Goal: Task Accomplishment & Management: Use online tool/utility

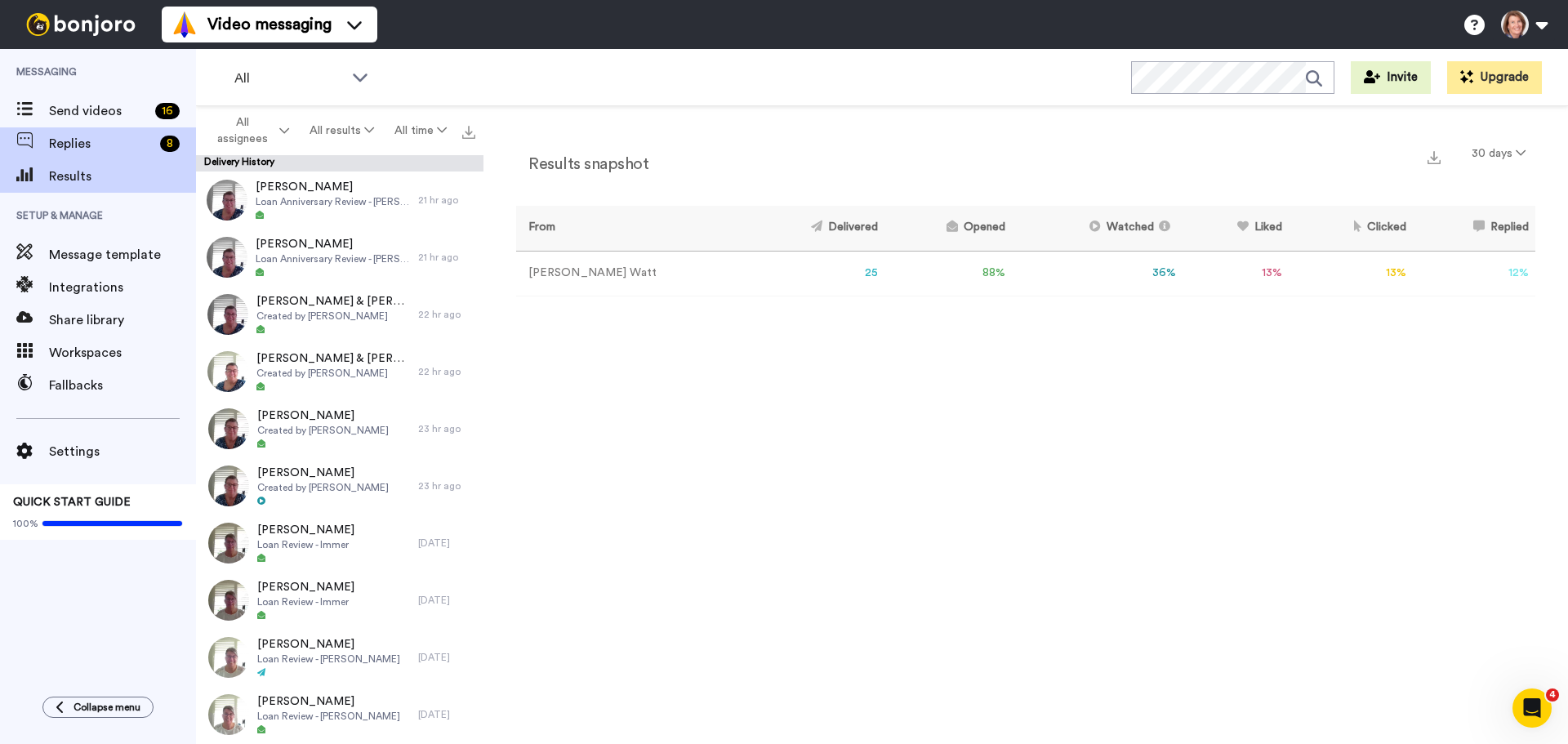
scroll to position [817, 0]
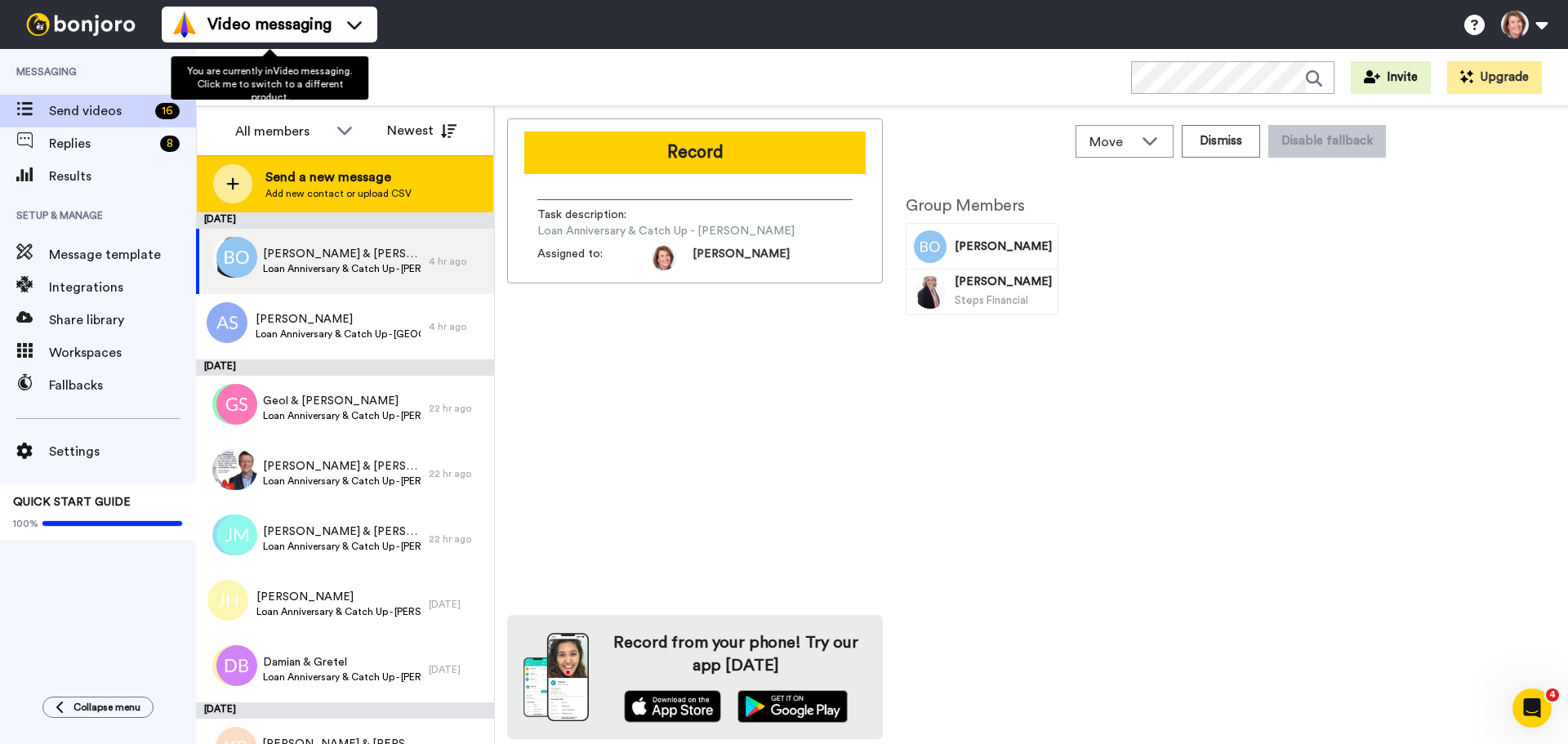
click at [326, 189] on span "Add new contact or upload CSV" at bounding box center [338, 193] width 146 height 13
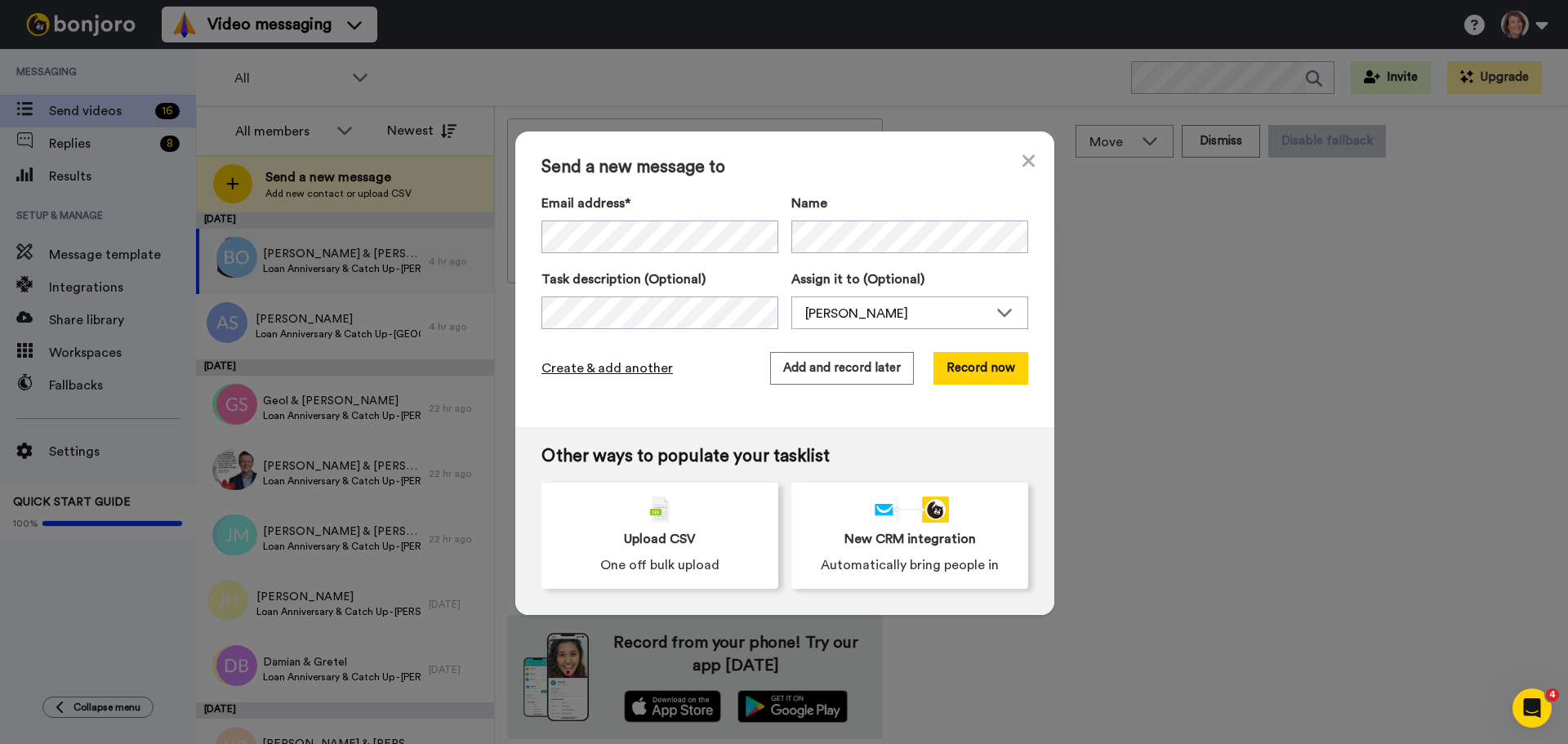
click at [636, 372] on span "Create & add another" at bounding box center [608, 368] width 132 height 19
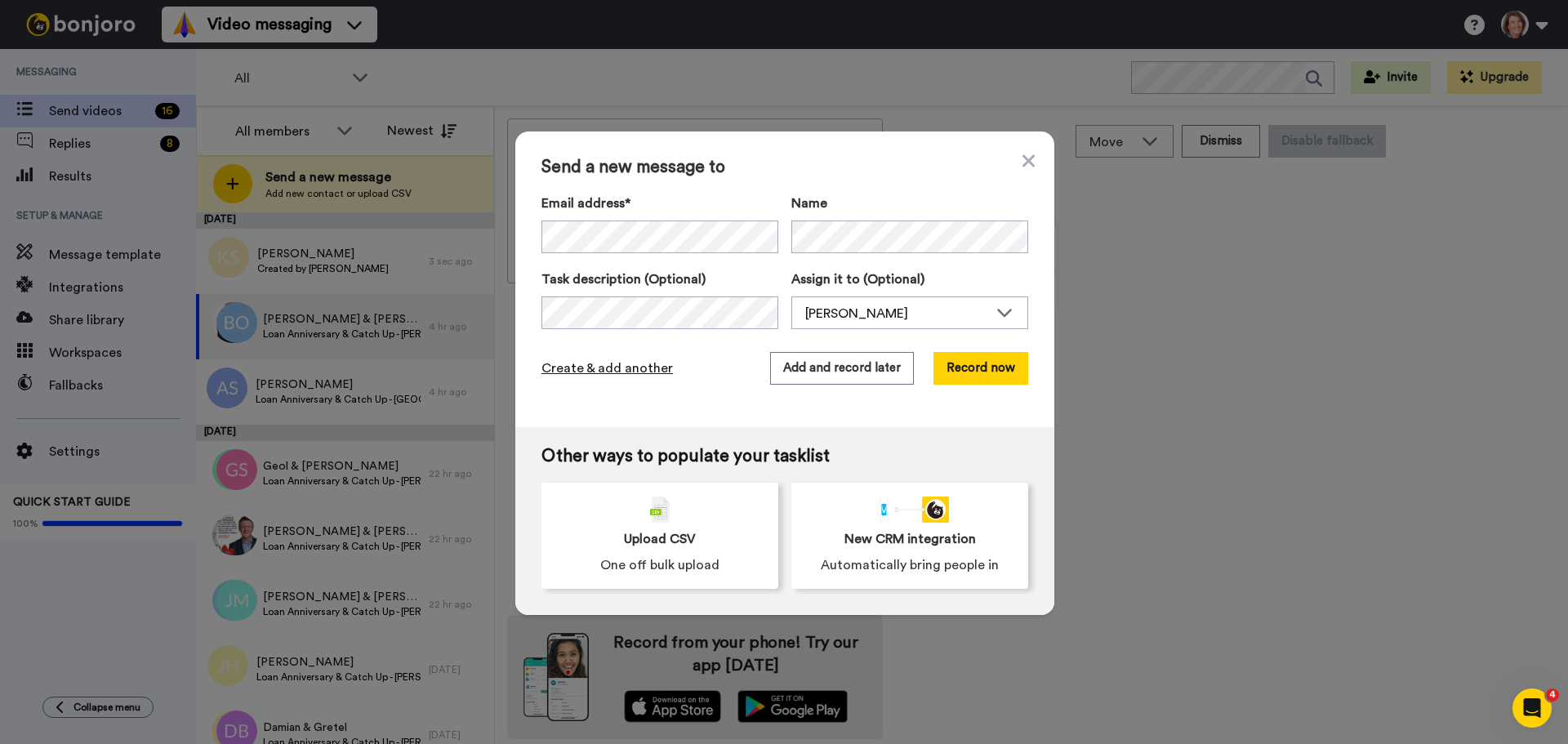
click at [626, 372] on span "Create & add another" at bounding box center [608, 368] width 132 height 19
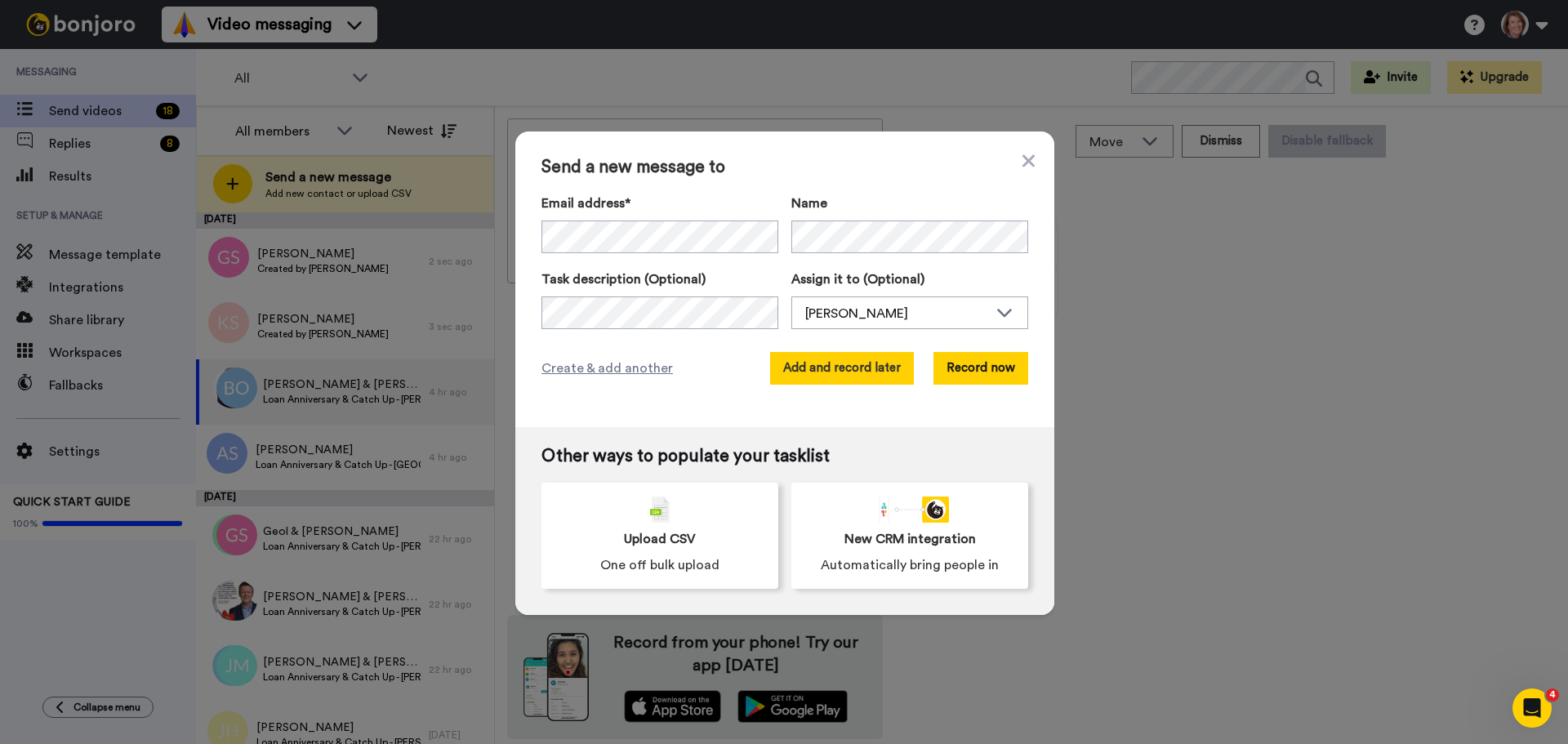
click at [858, 373] on button "Add and record later" at bounding box center [842, 368] width 143 height 33
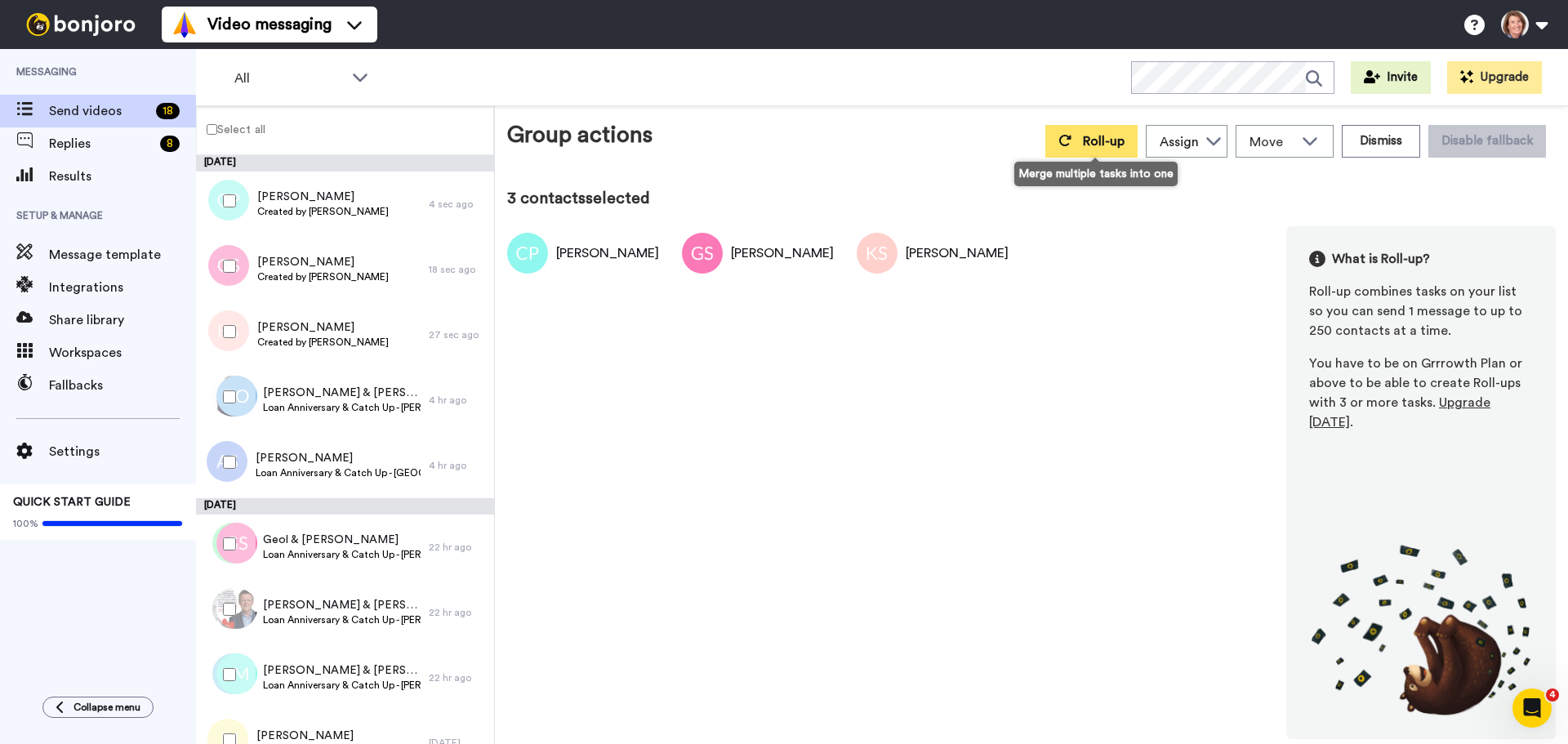
click at [1107, 145] on span "Roll-up" at bounding box center [1104, 140] width 42 height 13
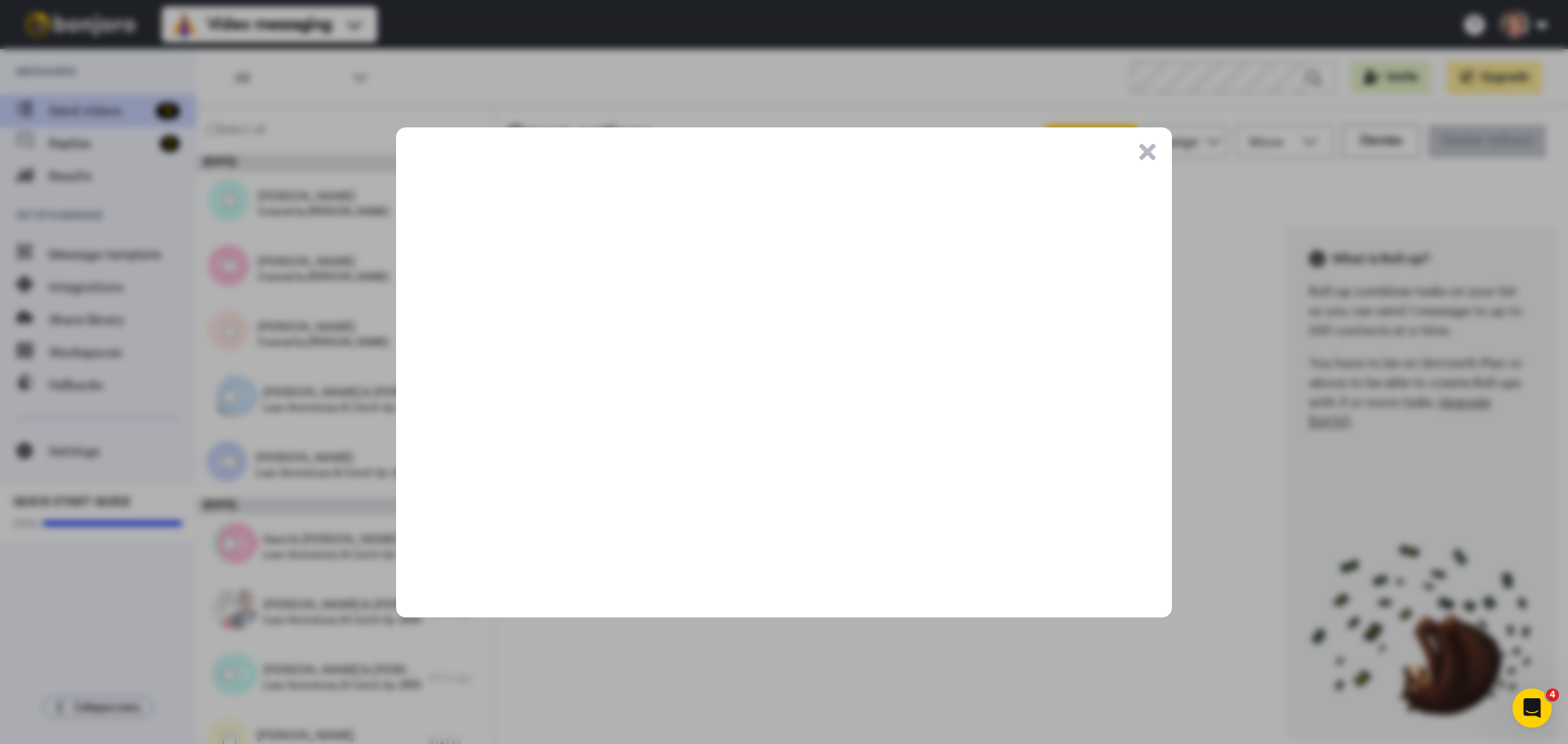
click at [1151, 150] on button ".cls-1{stroke-width:0px;}" at bounding box center [1147, 151] width 16 height 16
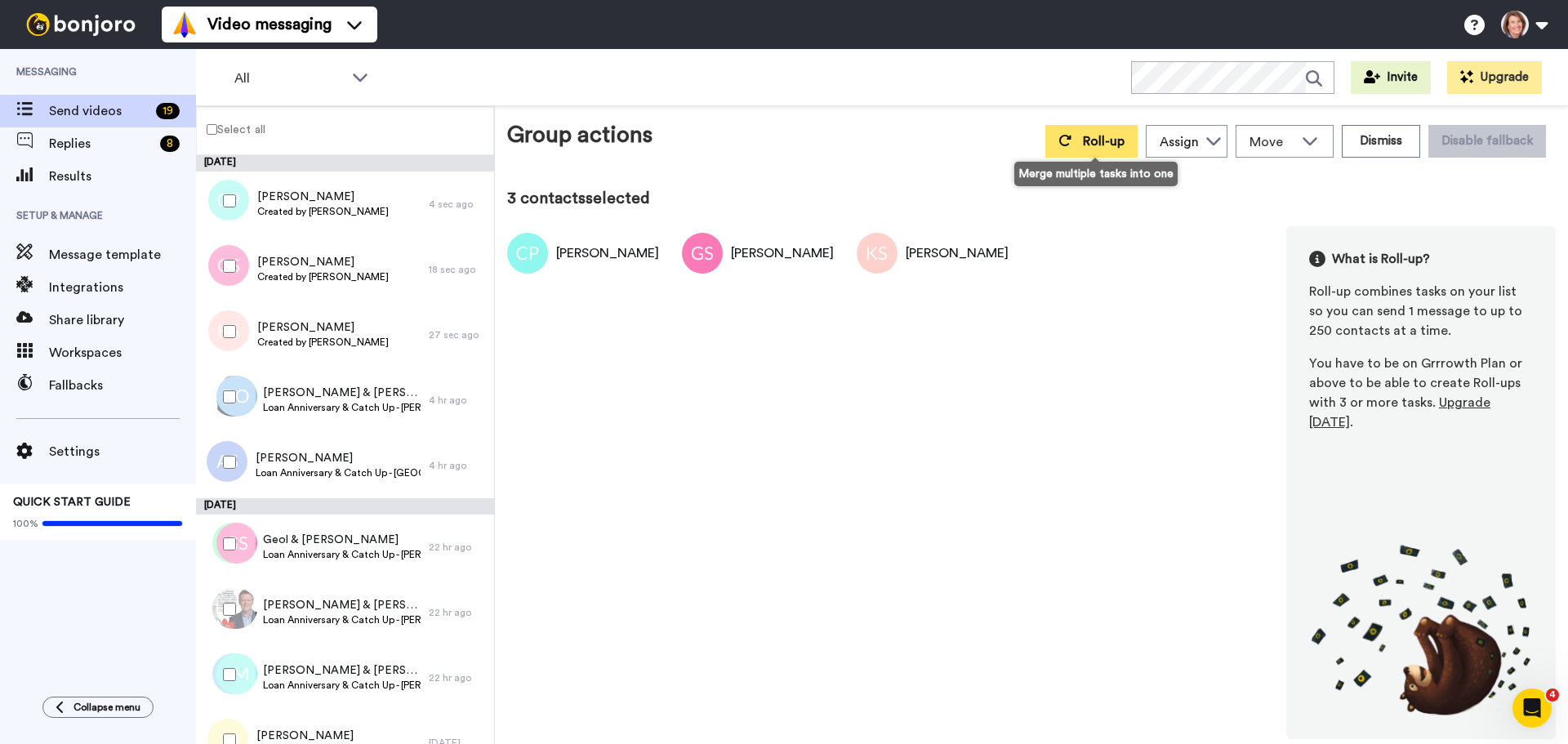
click at [1083, 148] on button "Roll-up" at bounding box center [1091, 141] width 92 height 33
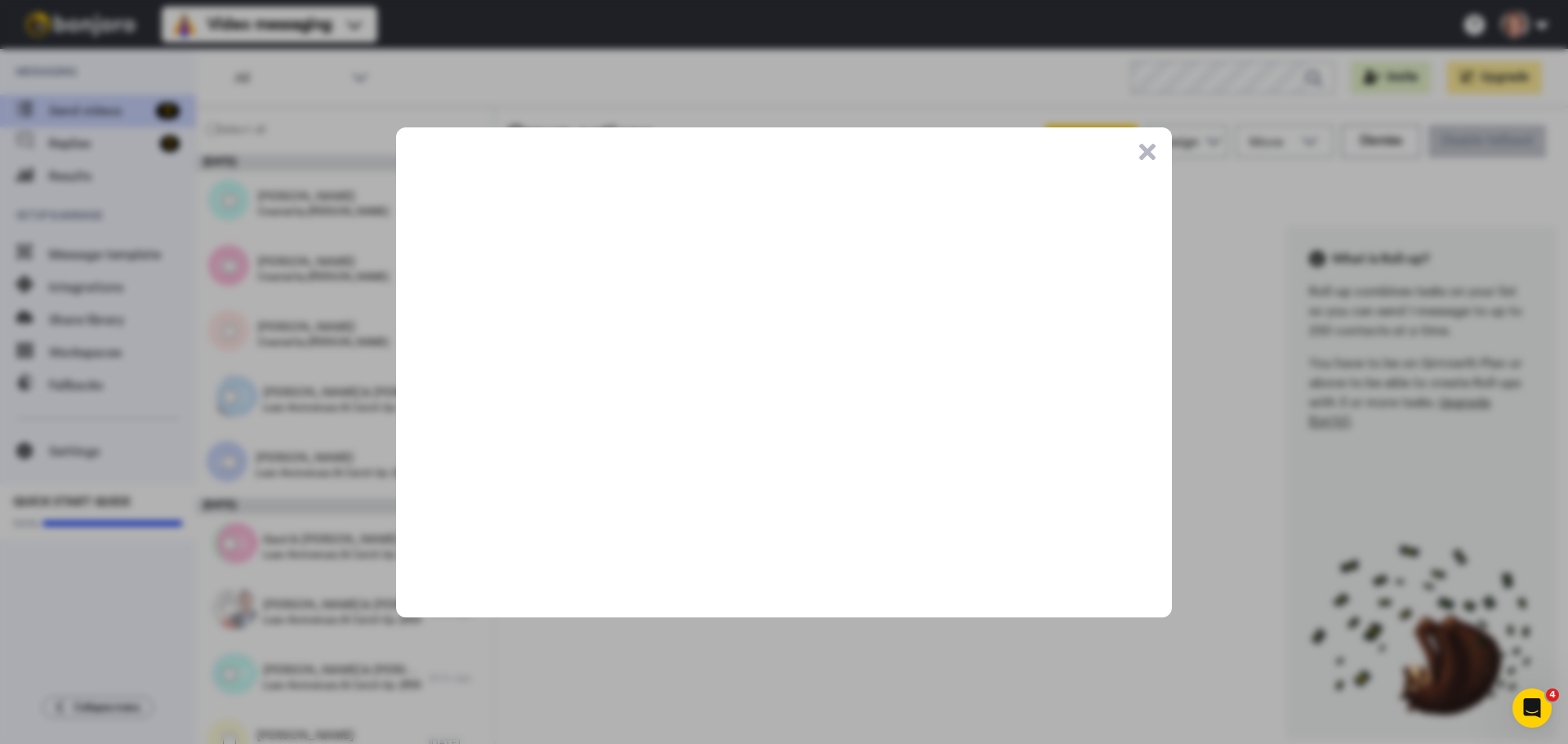
click at [1145, 149] on button ".cls-1{stroke-width:0px;}" at bounding box center [1147, 151] width 16 height 16
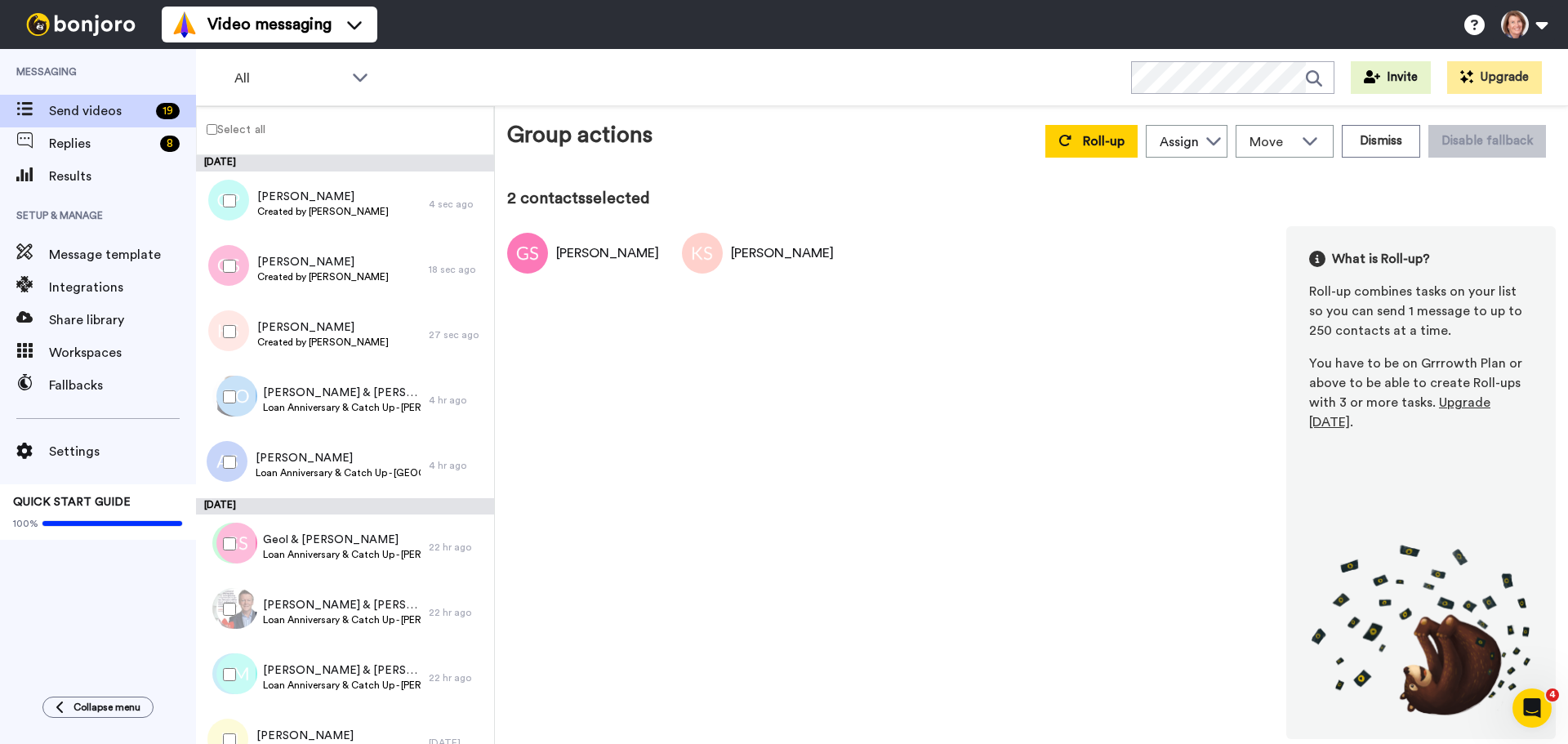
click at [980, 414] on div "[PERSON_NAME] [PERSON_NAME] What is Roll-up? Roll-up combines tasks on your lis…" at bounding box center [1031, 481] width 1049 height 512
click at [1199, 139] on div "Assign" at bounding box center [1179, 142] width 39 height 19
click at [1294, 138] on span "Move" at bounding box center [1272, 142] width 45 height 19
click at [988, 403] on div "[PERSON_NAME] [PERSON_NAME] What is Roll-up? Roll-up combines tasks on your lis…" at bounding box center [1031, 481] width 1049 height 512
click at [1086, 145] on button "Roll-up" at bounding box center [1091, 141] width 92 height 33
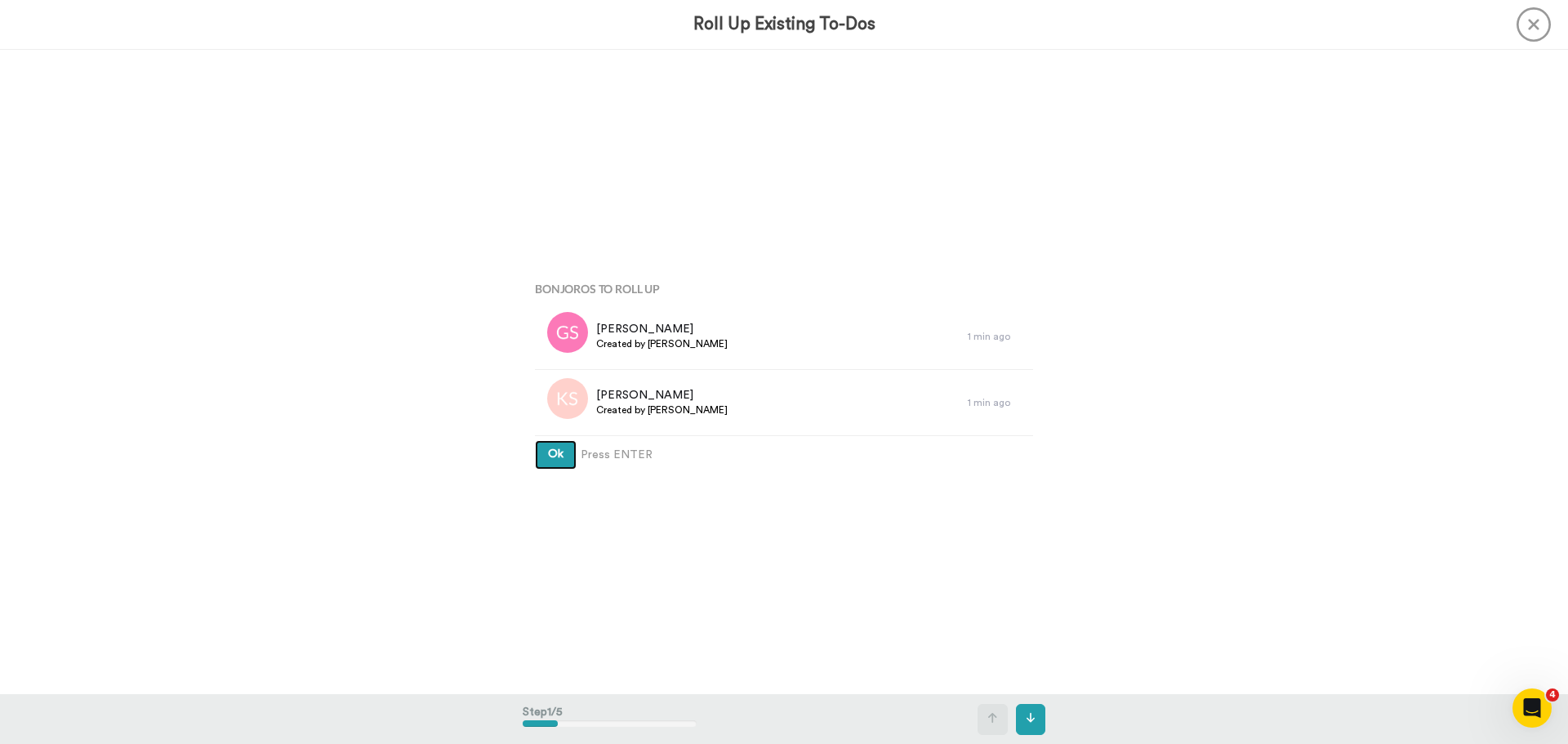
click at [535, 440] on button "Ok" at bounding box center [555, 454] width 42 height 29
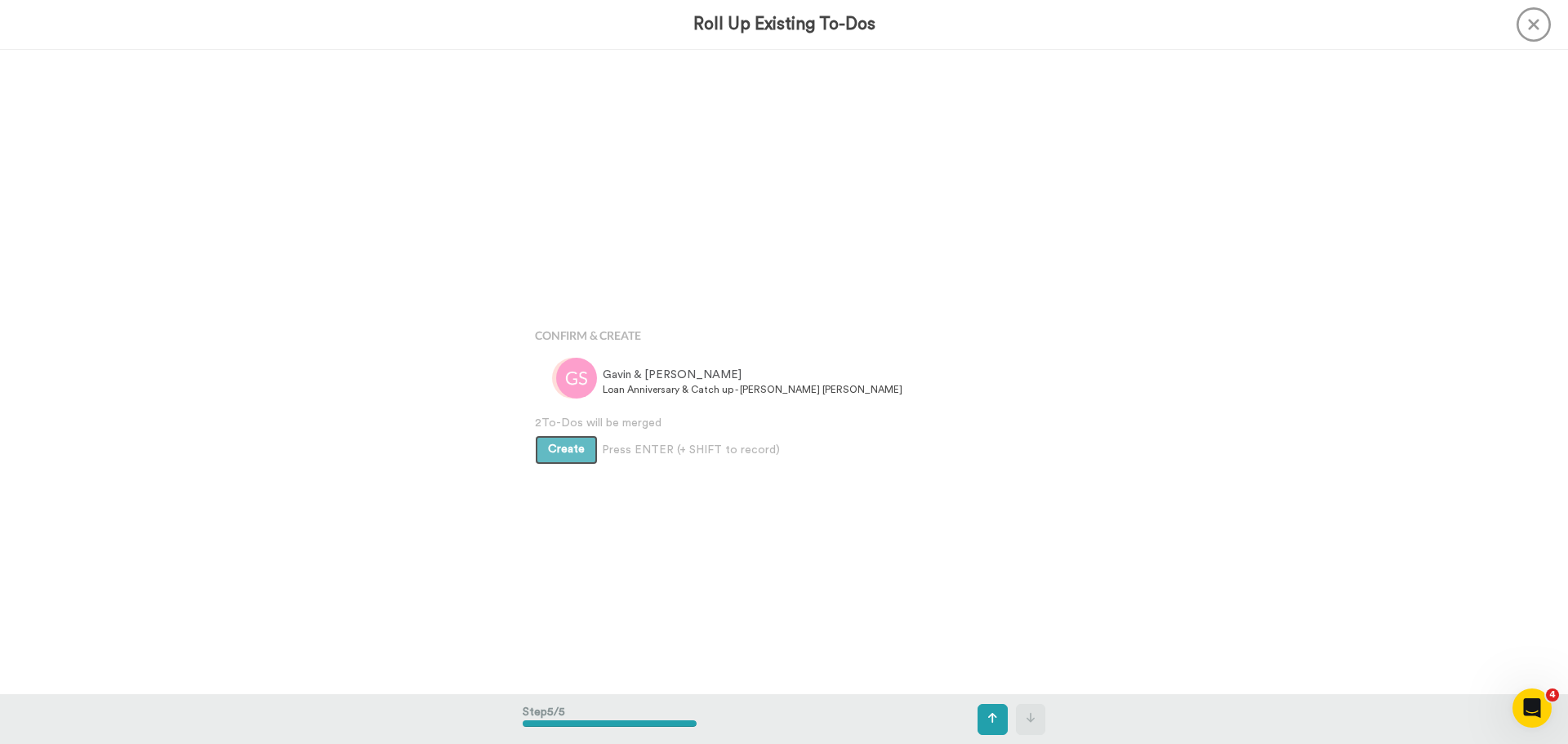
scroll to position [2579, 0]
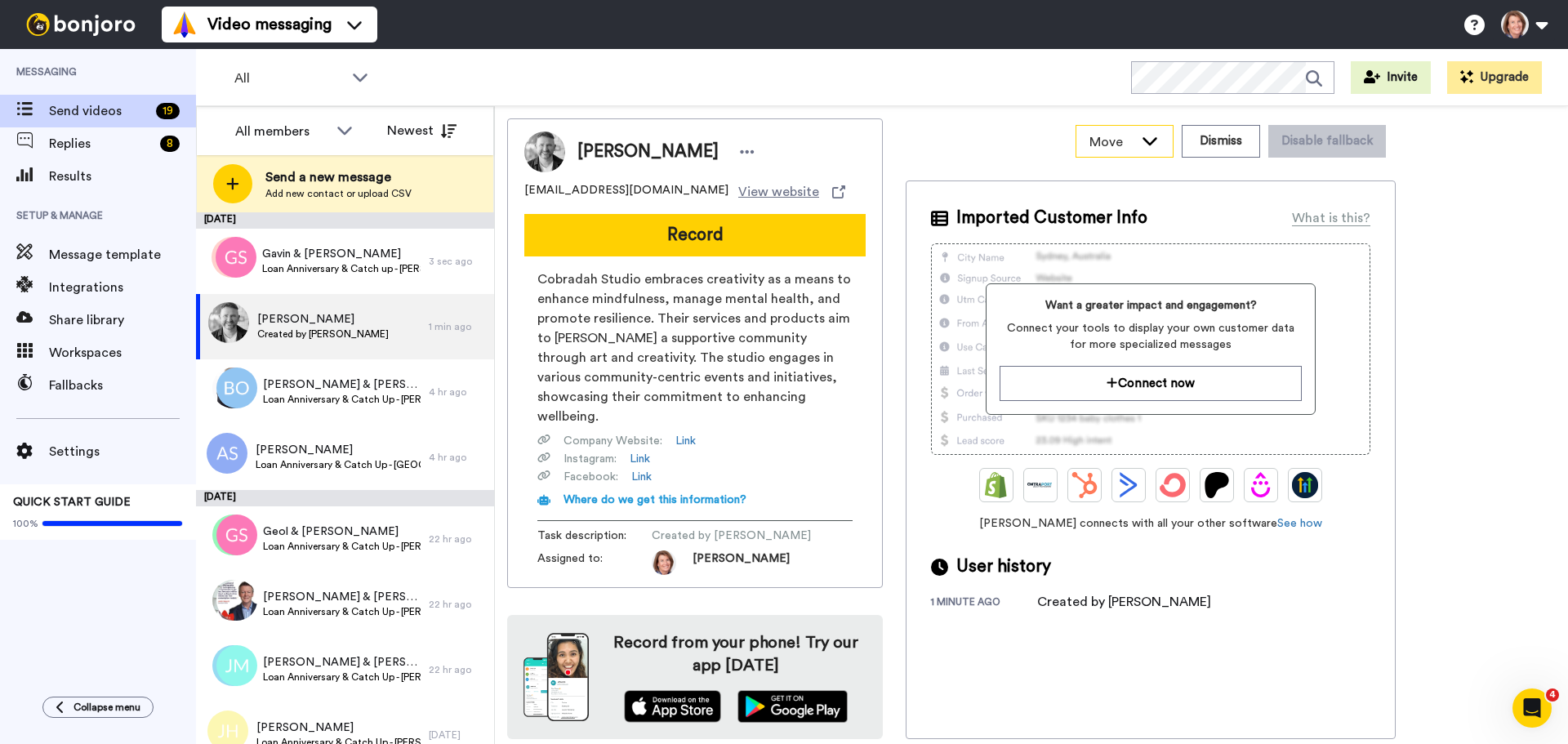
click at [1145, 140] on icon at bounding box center [1150, 140] width 19 height 16
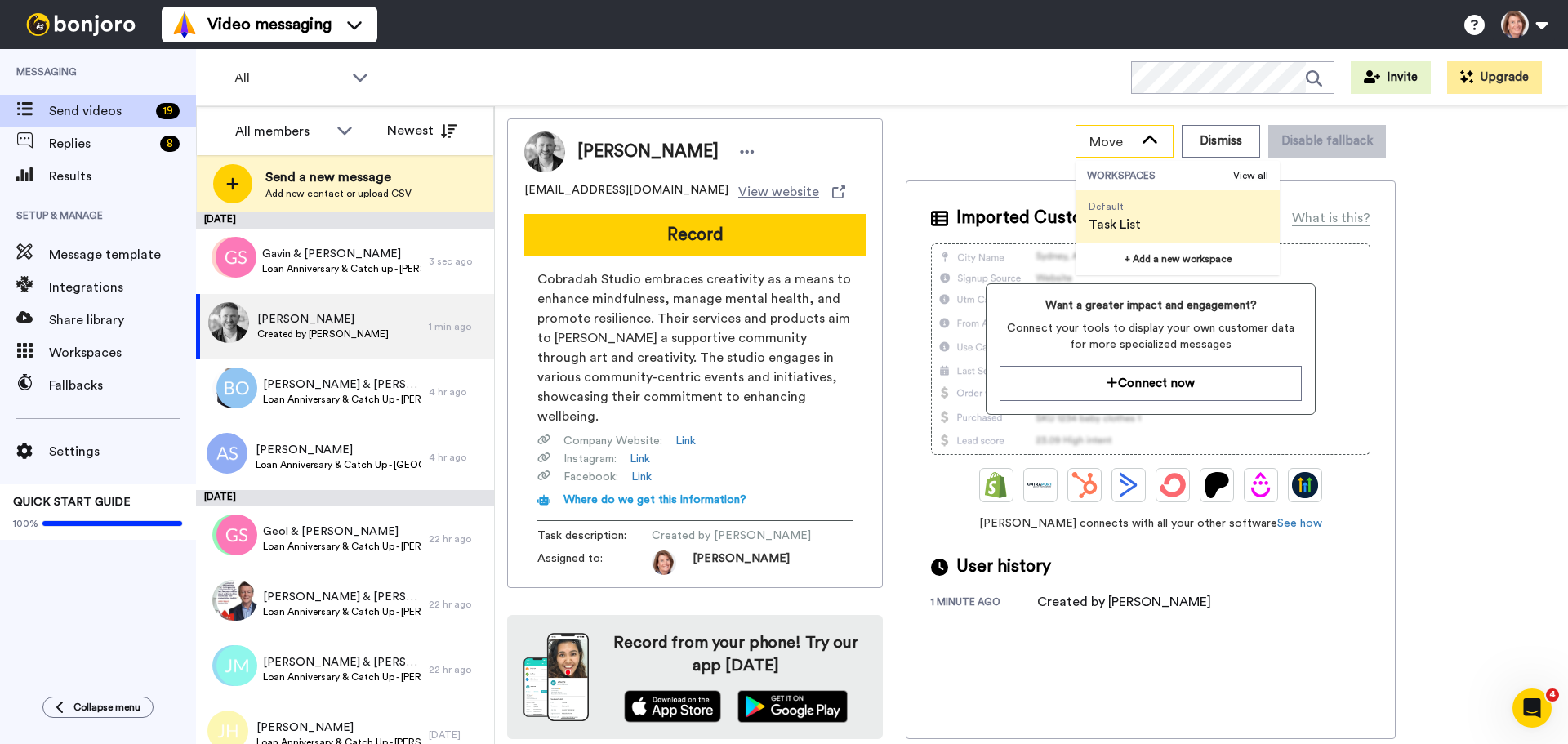
click at [1145, 140] on icon at bounding box center [1150, 140] width 19 height 16
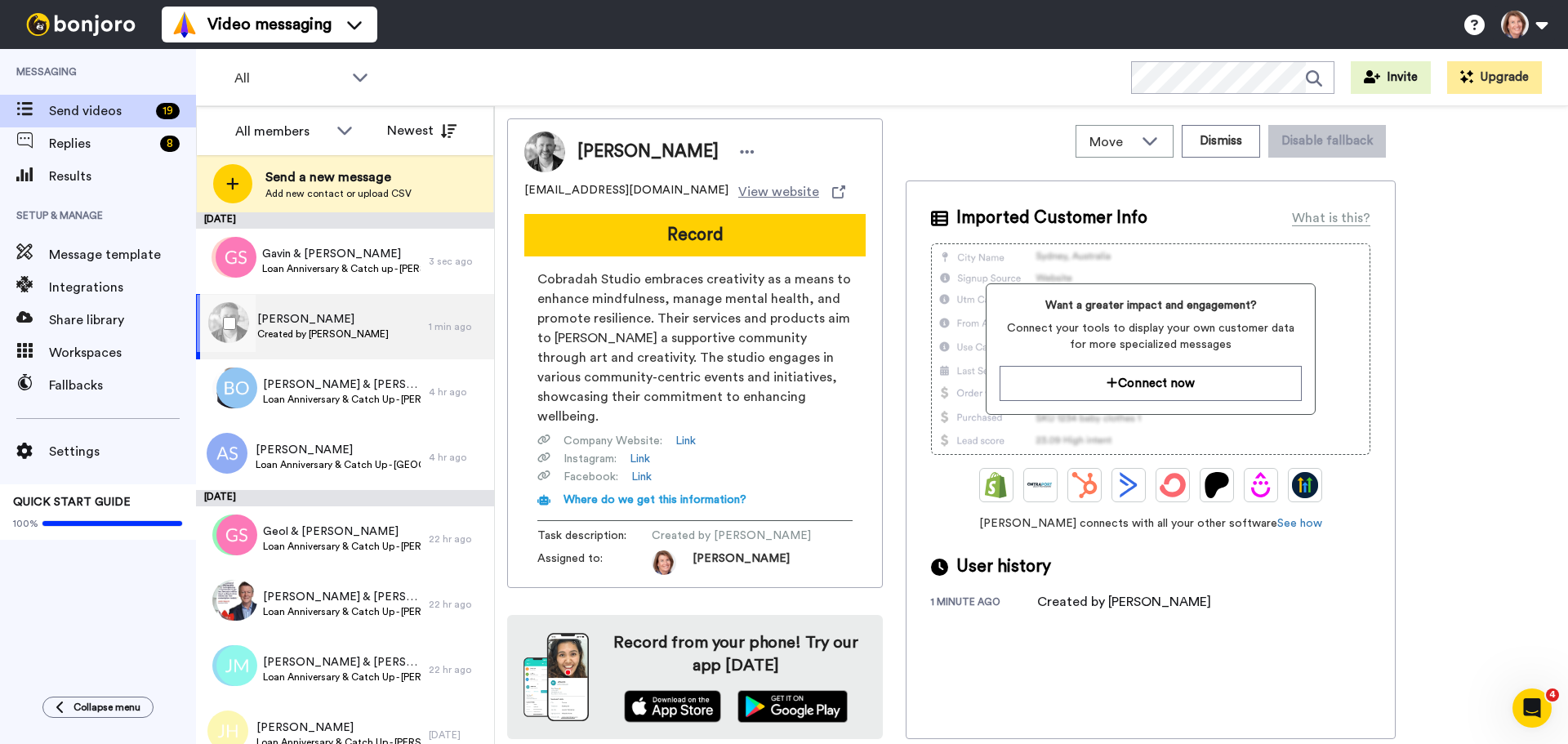
drag, startPoint x: 335, startPoint y: 331, endPoint x: 298, endPoint y: 334, distance: 37.1
click at [298, 334] on span "Created by [PERSON_NAME]" at bounding box center [324, 333] width 132 height 13
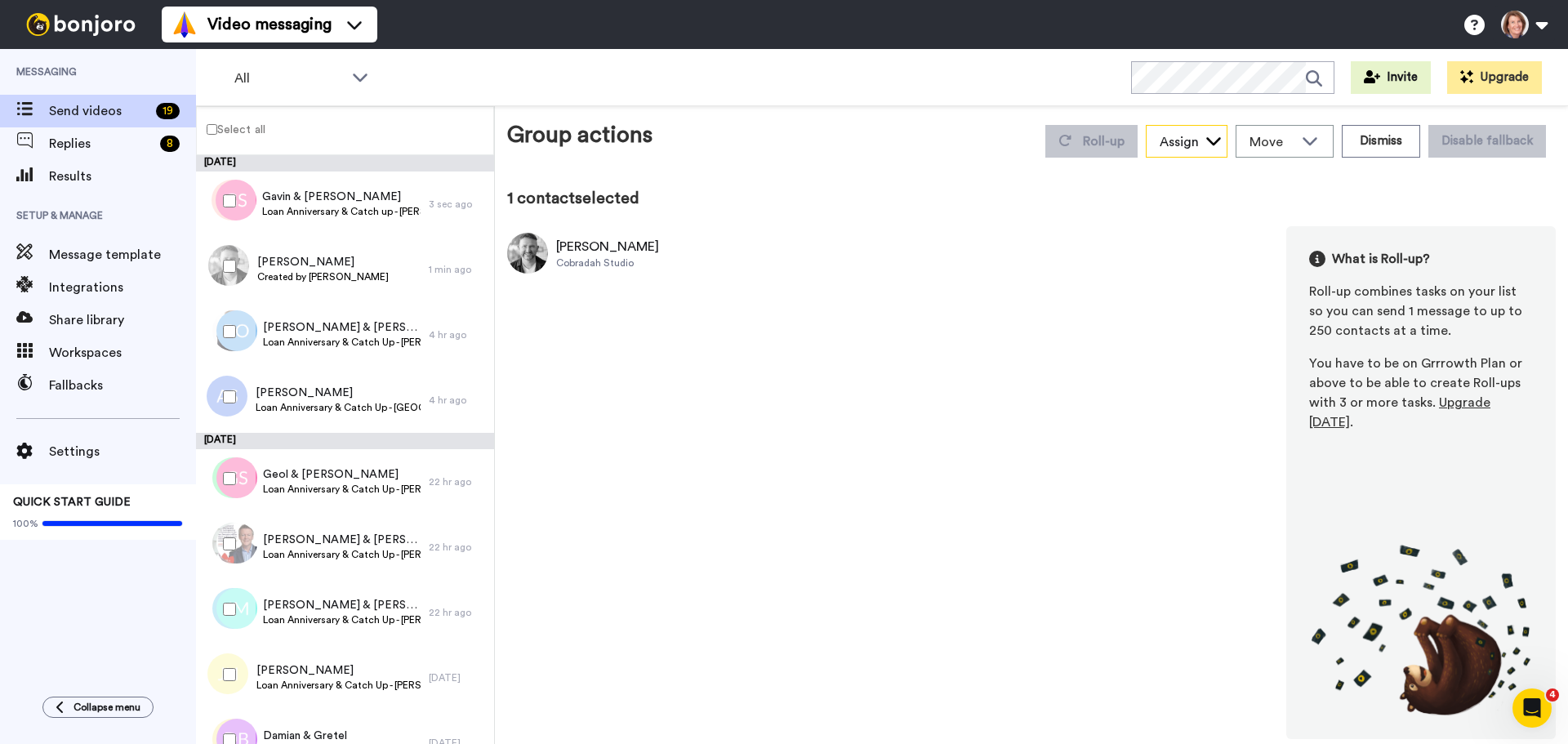
click at [1181, 148] on div "Assign" at bounding box center [1179, 142] width 39 height 19
click at [327, 278] on span "Created by [PERSON_NAME]" at bounding box center [324, 276] width 132 height 13
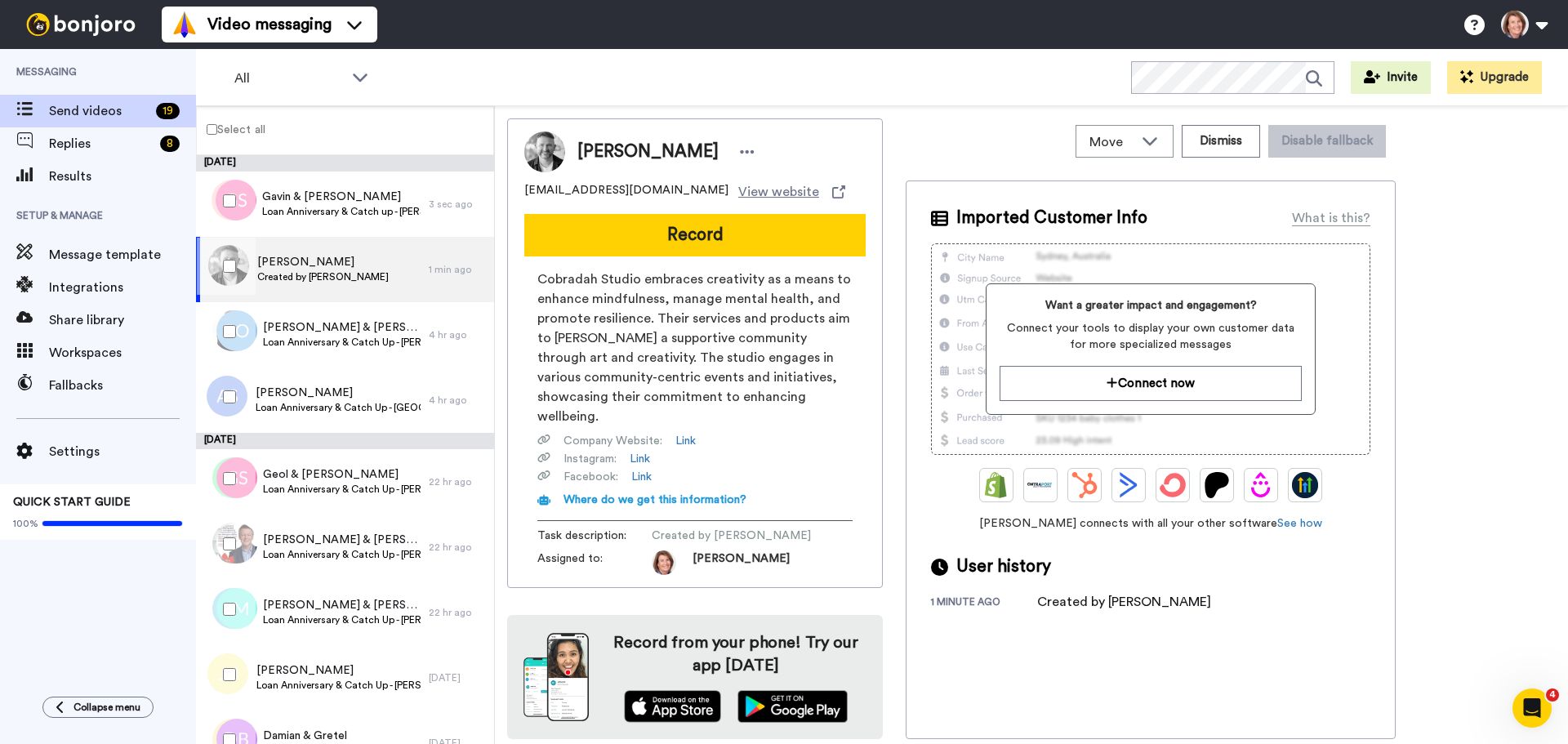
click at [1073, 216] on span "Imported Customer Info" at bounding box center [1051, 217] width 191 height 24
click at [740, 152] on icon at bounding box center [747, 151] width 14 height 3
click at [786, 177] on li "Edit contact" at bounding box center [762, 180] width 118 height 23
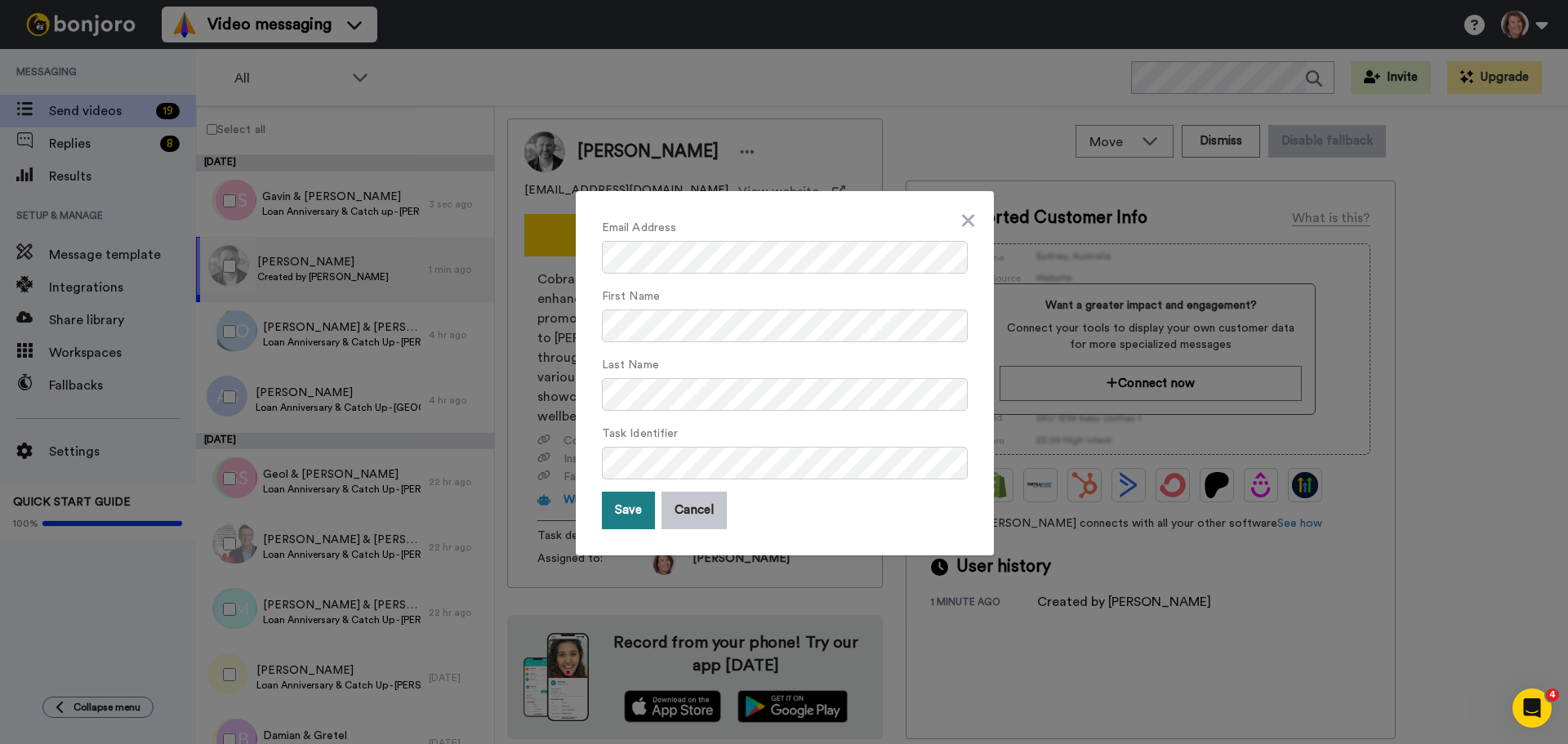
click at [616, 515] on button "Save" at bounding box center [628, 510] width 53 height 38
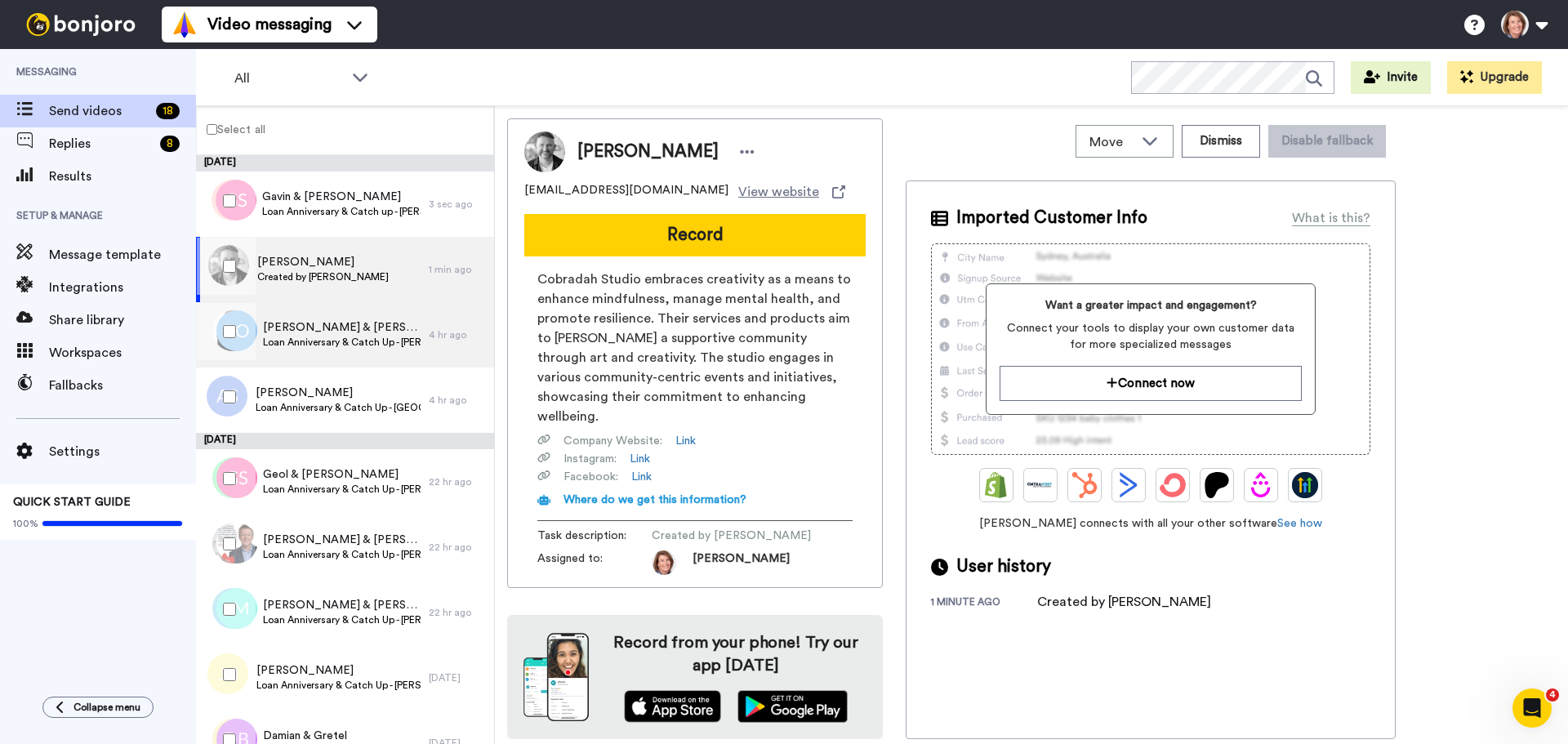
click at [314, 330] on span "[PERSON_NAME] & [PERSON_NAME]" at bounding box center [341, 327] width 158 height 16
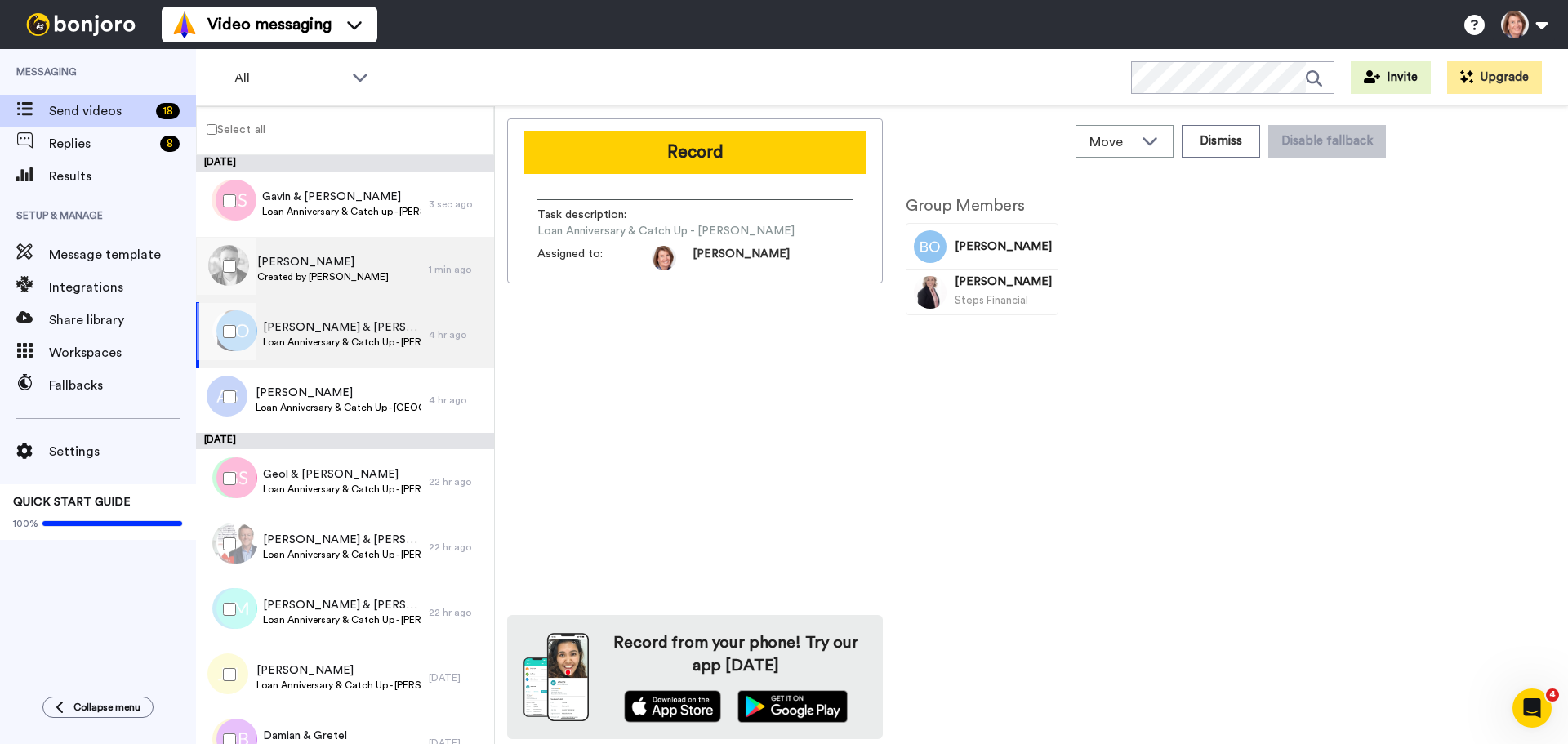
click at [317, 273] on span "Created by [PERSON_NAME]" at bounding box center [324, 276] width 132 height 13
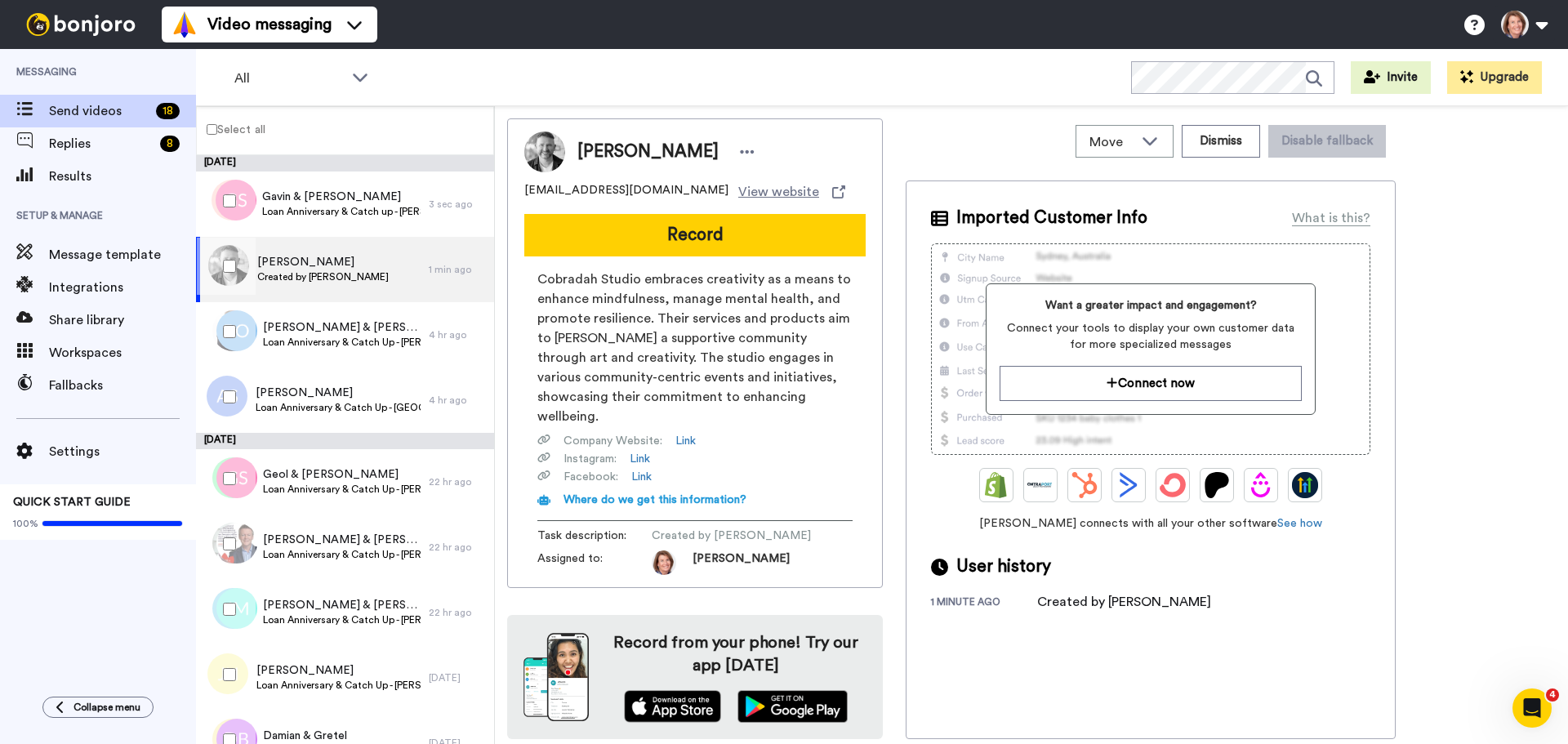
click at [755, 335] on span "Cobradah Studio embraces creativity as a means to enhance mindfulness, manage m…" at bounding box center [695, 348] width 315 height 157
click at [269, 267] on span "[PERSON_NAME]" at bounding box center [324, 262] width 132 height 16
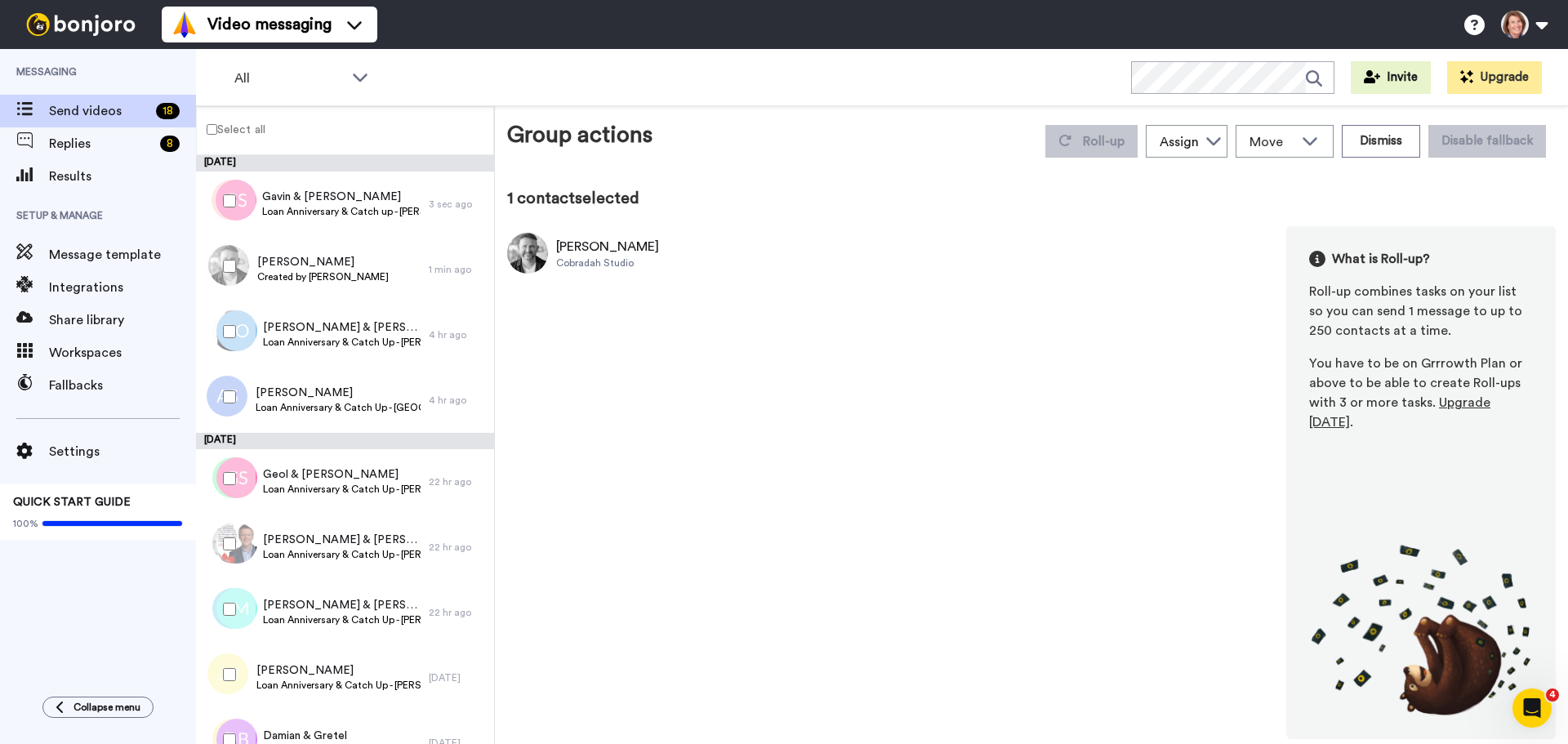
click at [221, 201] on div at bounding box center [226, 201] width 59 height 57
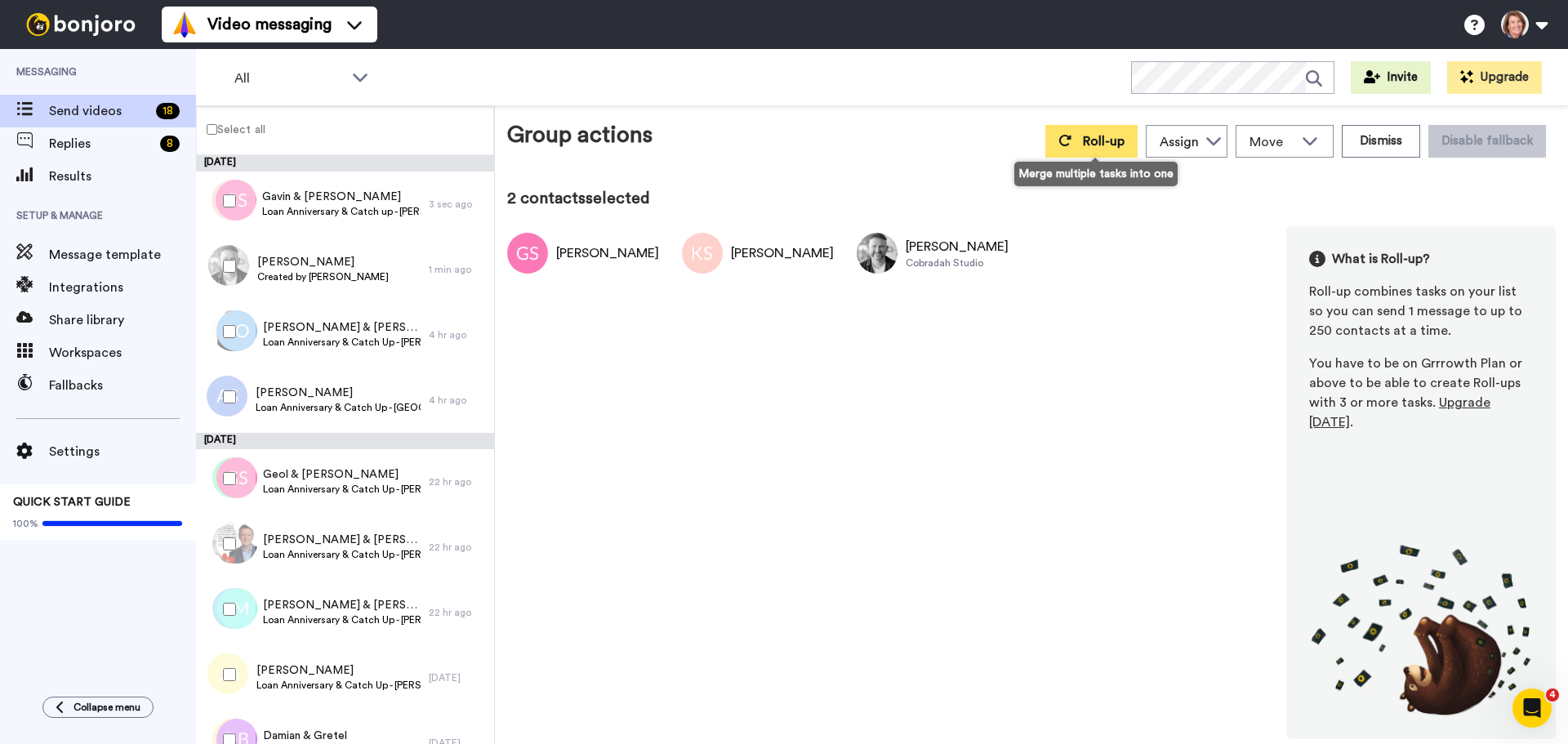
click at [1090, 133] on button "Roll-up" at bounding box center [1091, 141] width 92 height 33
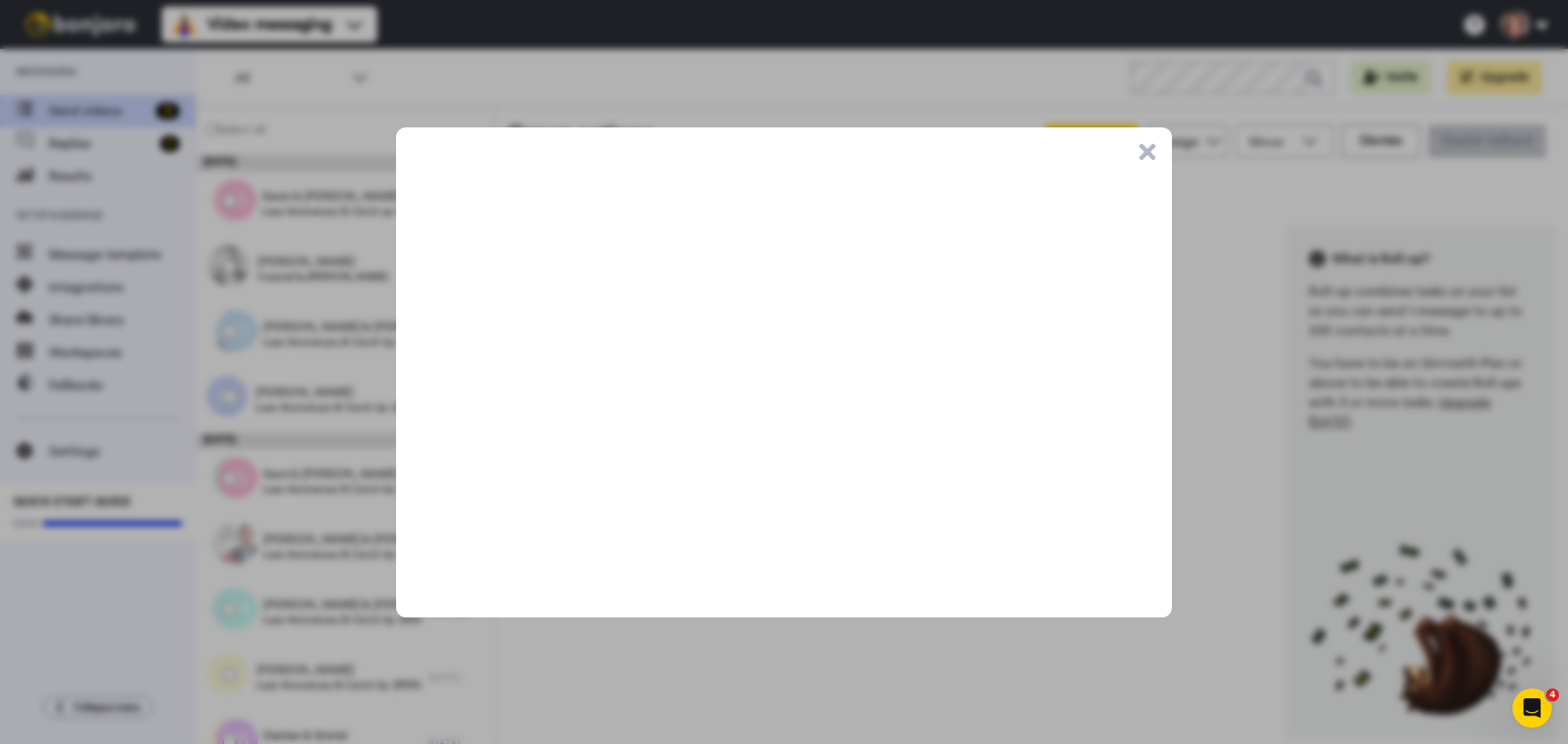
click at [1148, 148] on button ".cls-1{stroke-width:0px;}" at bounding box center [1147, 151] width 16 height 16
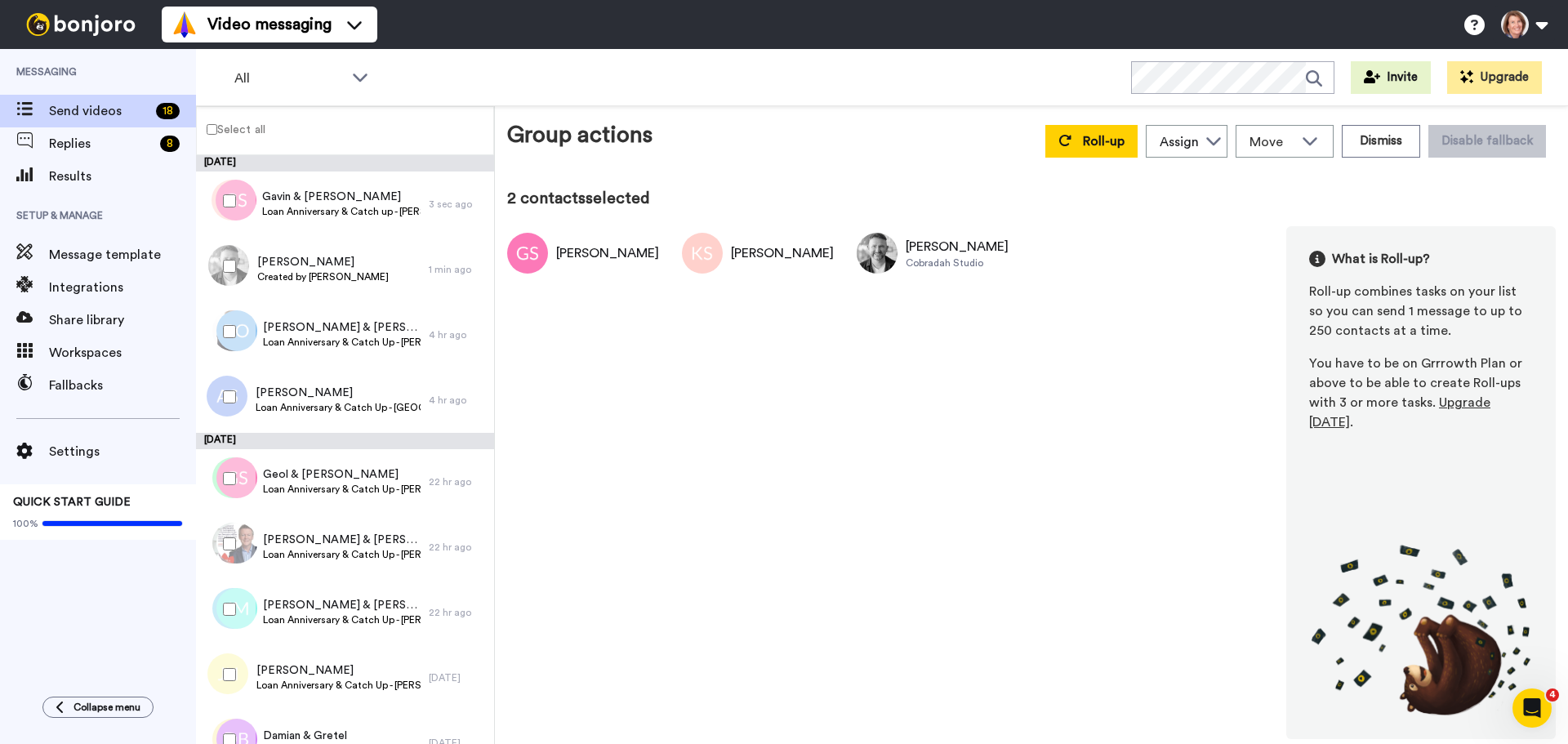
click at [1089, 265] on div "Gavin Smith Katrina Smith Craig Pattison Cobradah Studio What is Roll-up? Roll-…" at bounding box center [1031, 481] width 1049 height 512
click at [290, 329] on span "[PERSON_NAME] & [PERSON_NAME]" at bounding box center [341, 327] width 158 height 16
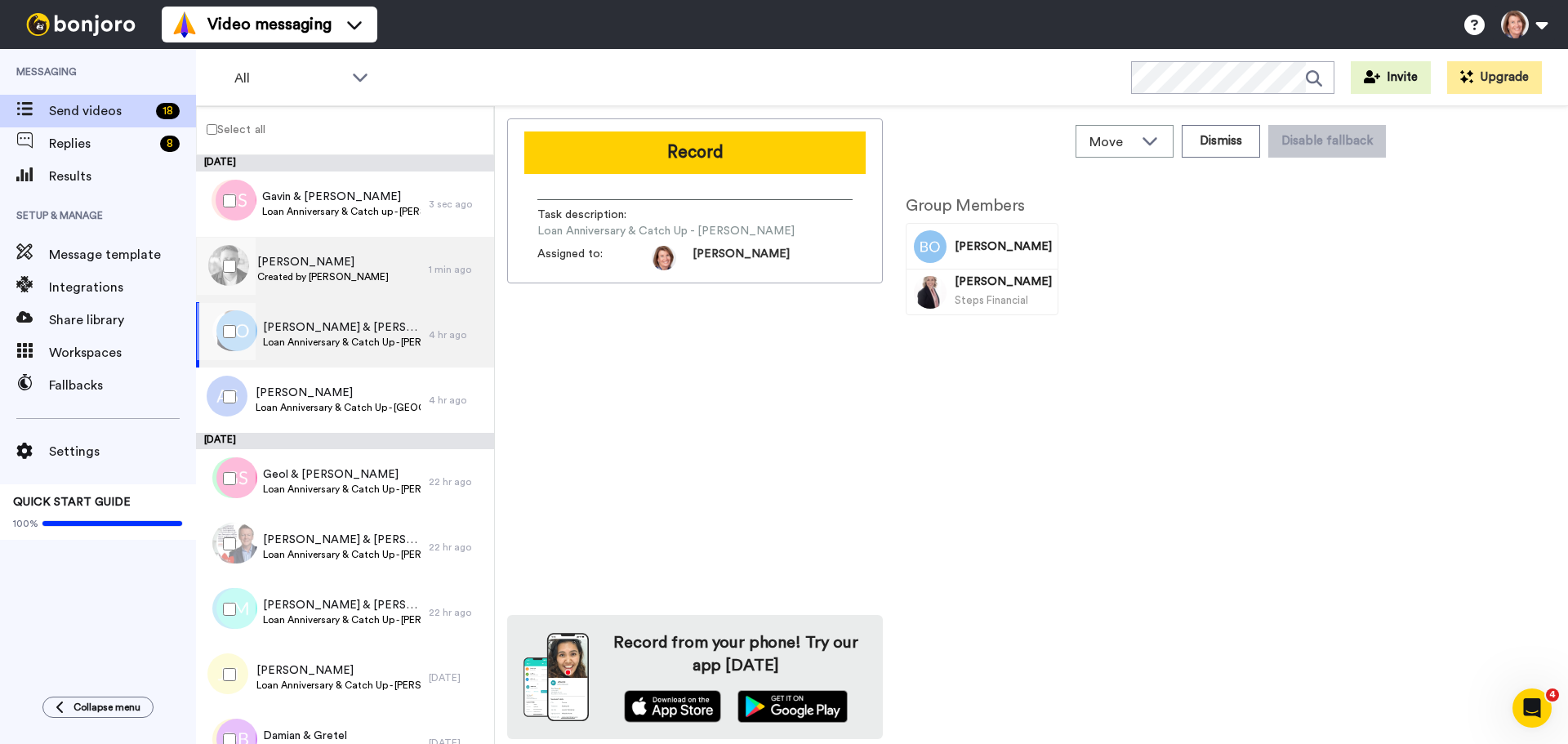
click at [316, 244] on div "Craig Pattison Created by Lara Watt" at bounding box center [312, 268] width 233 height 65
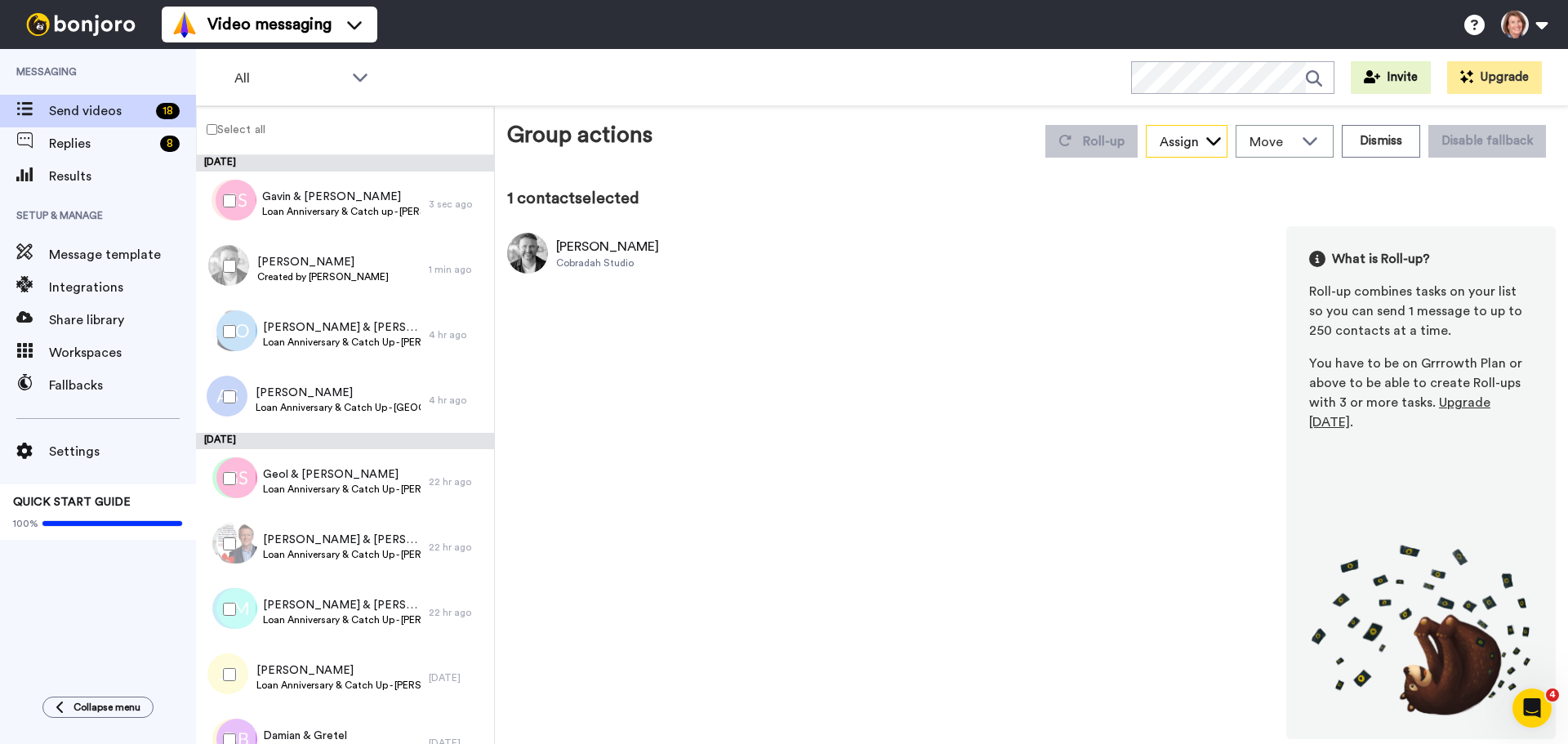
click at [1193, 142] on div "Assign" at bounding box center [1179, 142] width 39 height 19
click at [1320, 147] on icon at bounding box center [1310, 140] width 19 height 16
click at [887, 325] on div "Craig Pattison Cobradah Studio What is Roll-up? Roll-up combines tasks on your …" at bounding box center [1031, 481] width 1049 height 512
click at [1199, 151] on div "Assign" at bounding box center [1179, 142] width 39 height 19
click at [1195, 179] on span "[PERSON_NAME]" at bounding box center [1205, 176] width 117 height 16
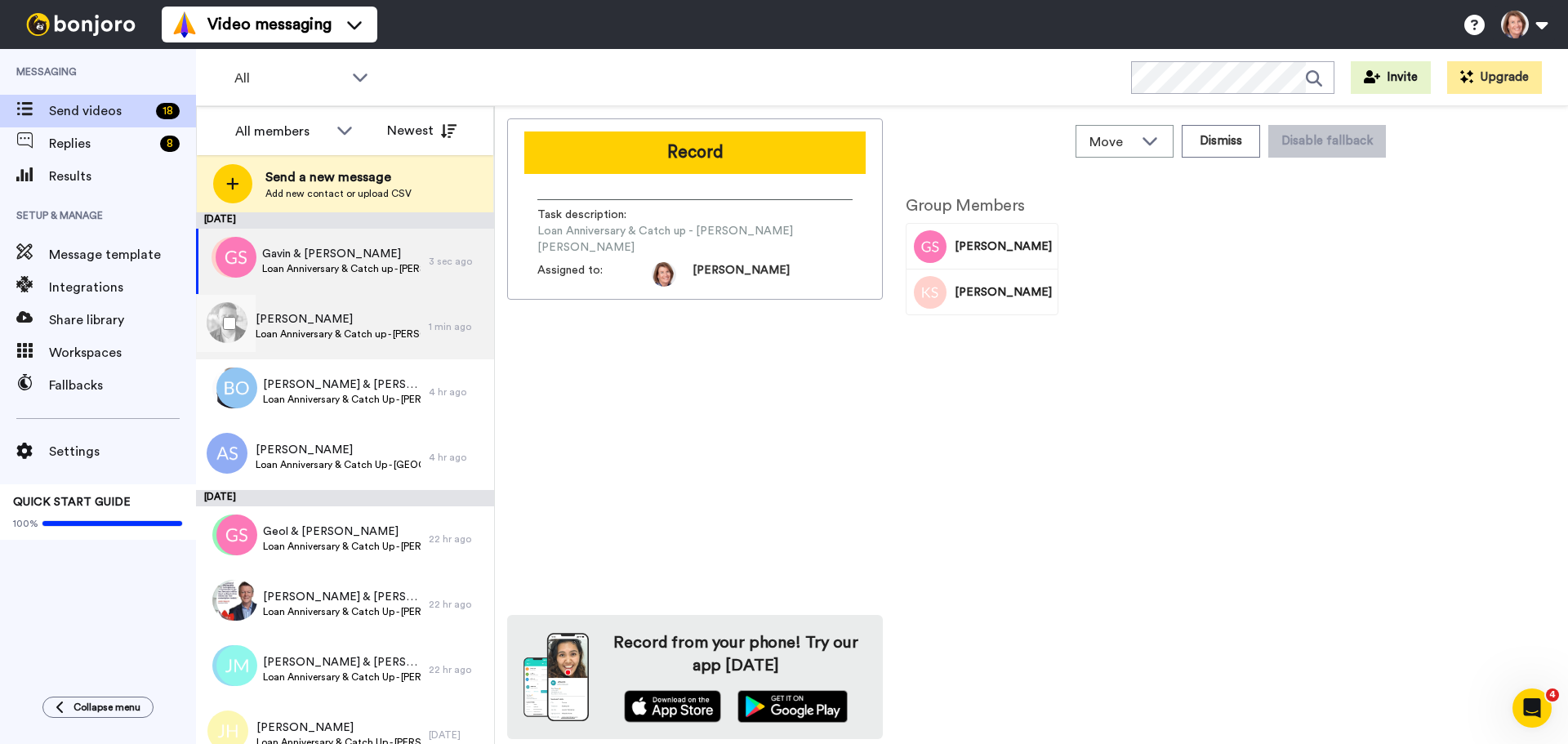
click at [284, 322] on span "[PERSON_NAME]" at bounding box center [338, 319] width 165 height 16
